Goal: Task Accomplishment & Management: Complete application form

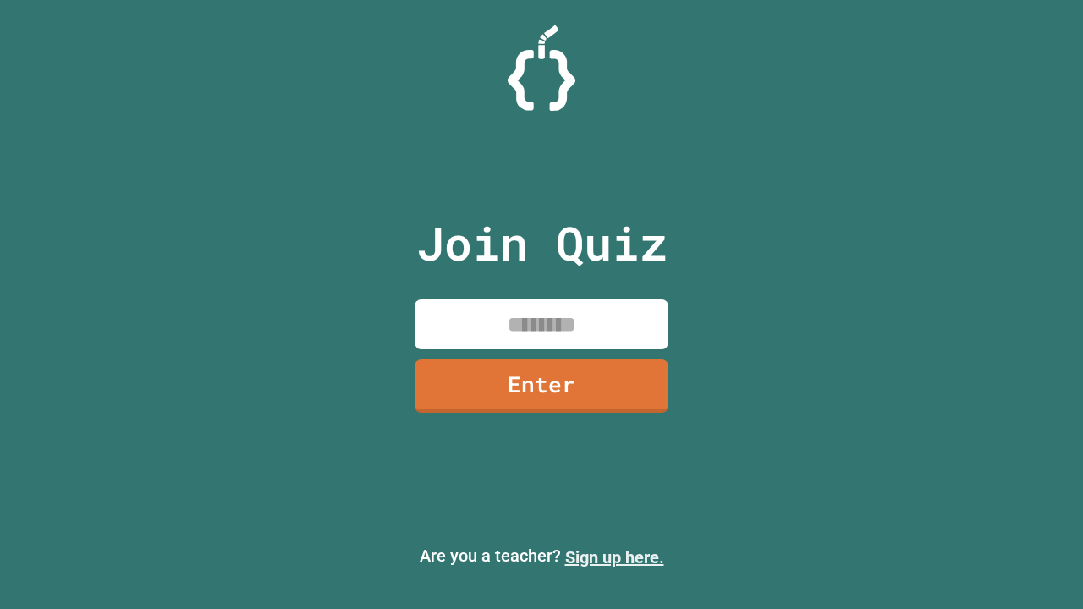
click at [614, 558] on link "Sign up here." at bounding box center [614, 558] width 99 height 20
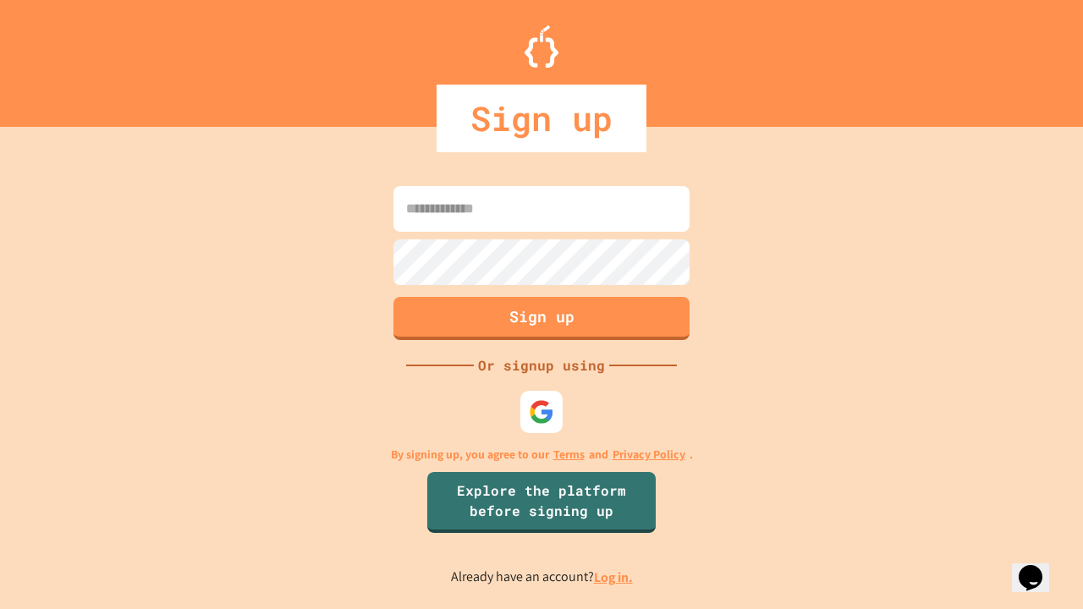
click at [614, 577] on link "Log in." at bounding box center [613, 578] width 39 height 18
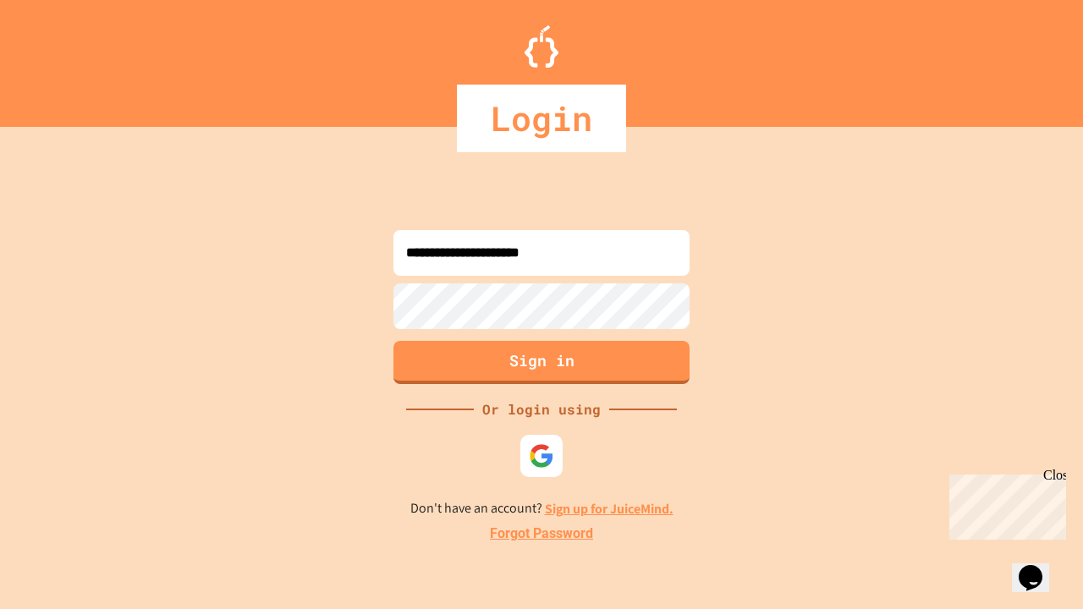
type input "**********"
